Goal: Task Accomplishment & Management: Use online tool/utility

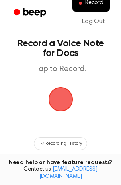
click at [55, 96] on span "button" at bounding box center [60, 99] width 33 height 33
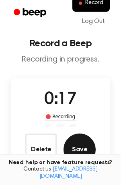
click at [81, 150] on button "Save" at bounding box center [79, 149] width 32 height 32
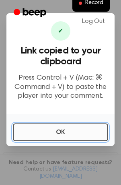
click at [77, 133] on button "OK" at bounding box center [60, 132] width 95 height 18
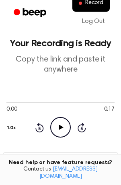
click at [60, 126] on icon at bounding box center [61, 126] width 4 height 5
click at [60, 126] on icon "Pause Audio" at bounding box center [60, 127] width 20 height 20
click at [61, 129] on icon "Play Audio" at bounding box center [60, 127] width 20 height 20
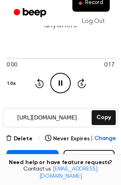
scroll to position [49, 0]
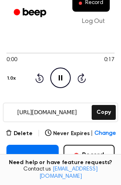
click at [55, 77] on icon "Pause Audio" at bounding box center [60, 77] width 20 height 20
click at [83, 78] on icon "Skip 5 seconds" at bounding box center [81, 78] width 9 height 10
click at [57, 78] on icon "Play Audio" at bounding box center [60, 77] width 20 height 20
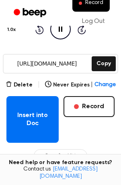
scroll to position [100, 0]
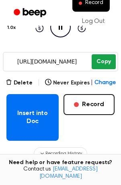
click at [100, 63] on button "Copy" at bounding box center [104, 61] width 24 height 15
